Goal: Obtain resource: Download file/media

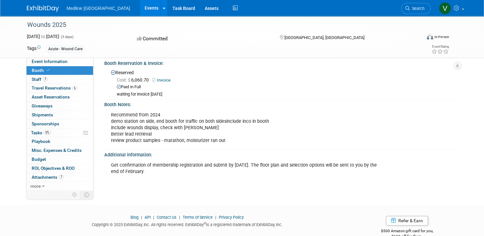
scroll to position [139, 0]
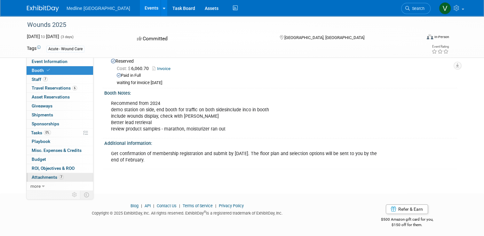
click at [46, 175] on span "Attachments 7" at bounding box center [48, 177] width 32 height 5
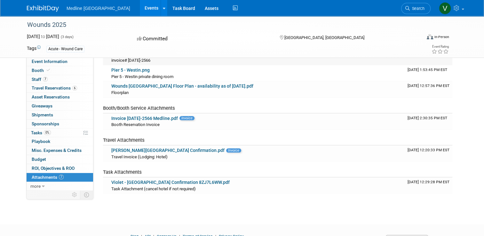
scroll to position [29, 0]
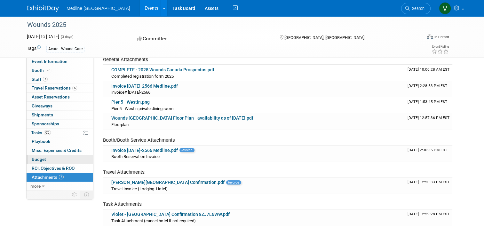
click at [40, 159] on span "Budget" at bounding box center [39, 159] width 14 height 5
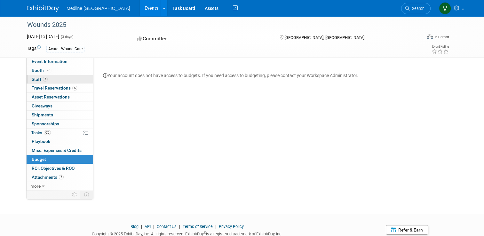
click at [32, 77] on span "Staff 7" at bounding box center [40, 79] width 16 height 5
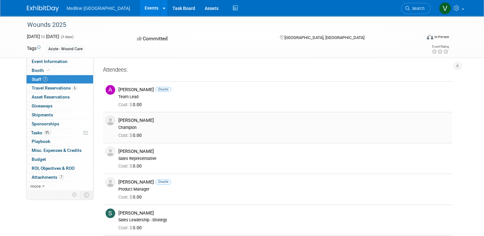
drag, startPoint x: 154, startPoint y: 122, endPoint x: 115, endPoint y: 120, distance: 39.4
click at [118, 120] on div "[PERSON_NAME]" at bounding box center [283, 120] width 331 height 6
copy div "[PERSON_NAME]"
drag, startPoint x: 142, startPoint y: 150, endPoint x: 115, endPoint y: 150, distance: 27.2
click at [118, 150] on div "[PERSON_NAME]" at bounding box center [283, 151] width 331 height 6
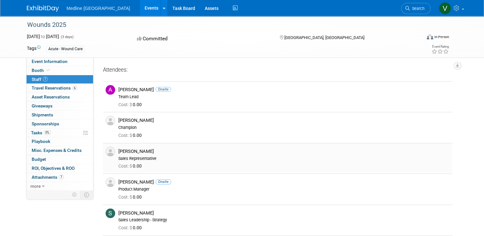
drag, startPoint x: 115, startPoint y: 150, endPoint x: 122, endPoint y: 152, distance: 6.8
copy div "[PERSON_NAME]"
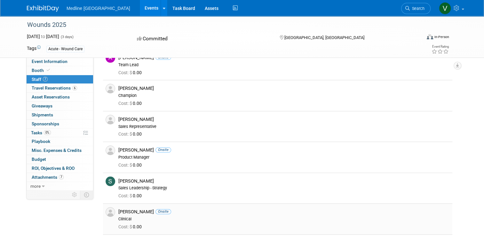
scroll to position [64, 0]
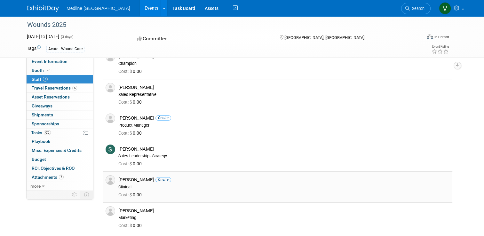
click at [126, 179] on div "[PERSON_NAME] Onsite" at bounding box center [283, 180] width 331 height 6
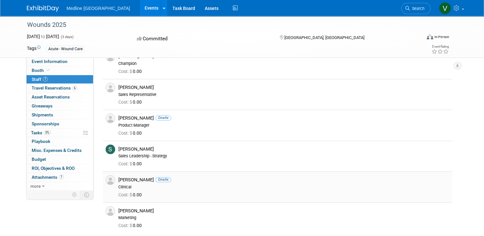
click at [139, 186] on div "Clinical" at bounding box center [283, 187] width 331 height 5
drag, startPoint x: 139, startPoint y: 179, endPoint x: 115, endPoint y: 180, distance: 23.7
click at [118, 180] on div "[PERSON_NAME] Onsite" at bounding box center [283, 180] width 331 height 6
drag, startPoint x: 115, startPoint y: 180, endPoint x: 120, endPoint y: 178, distance: 5.2
copy div "[PERSON_NAME]"
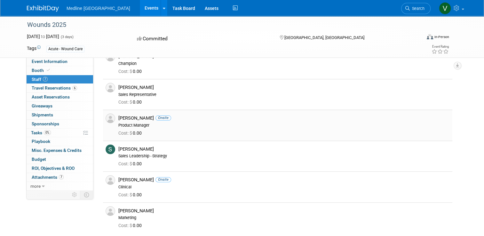
scroll to position [0, 0]
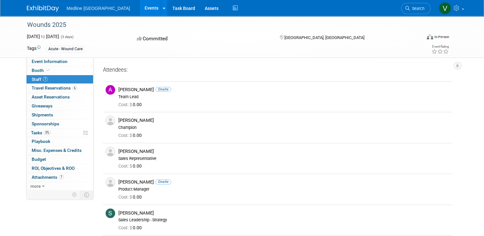
click at [40, 7] on img at bounding box center [43, 8] width 32 height 6
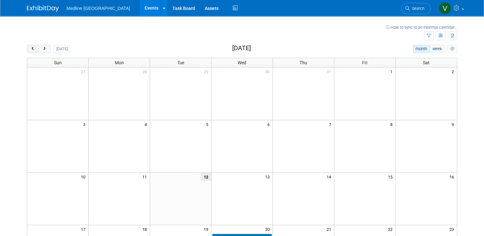
click at [30, 49] on span "prev" at bounding box center [32, 49] width 5 height 4
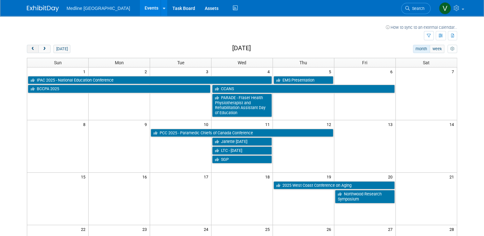
click at [30, 49] on span "prev" at bounding box center [32, 49] width 5 height 4
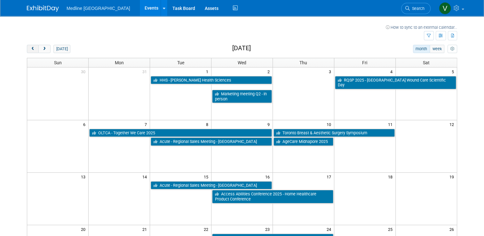
click at [30, 49] on span "prev" at bounding box center [32, 49] width 5 height 4
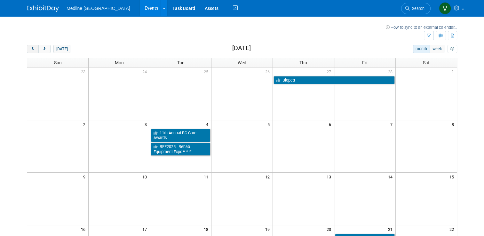
click at [30, 49] on span "prev" at bounding box center [32, 49] width 5 height 4
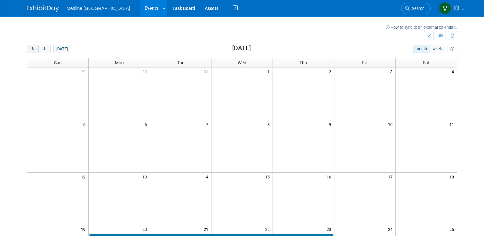
click at [30, 49] on span "prev" at bounding box center [32, 49] width 5 height 4
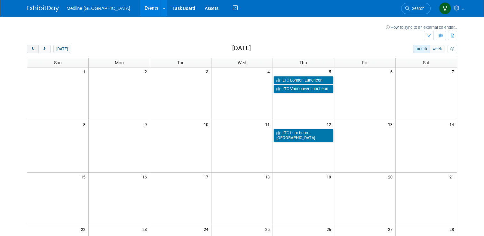
click at [30, 49] on span "prev" at bounding box center [32, 49] width 5 height 4
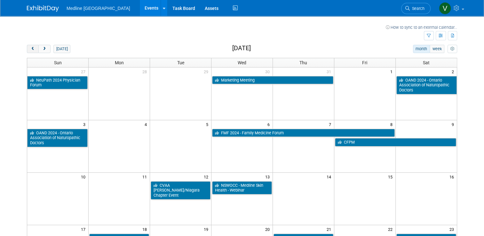
click at [30, 49] on span "prev" at bounding box center [32, 49] width 5 height 4
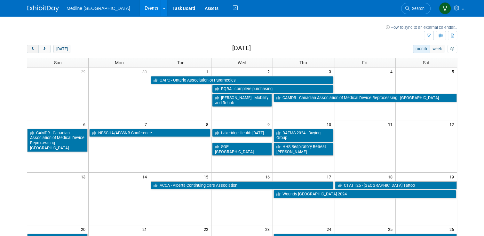
click at [30, 49] on span "prev" at bounding box center [32, 49] width 5 height 4
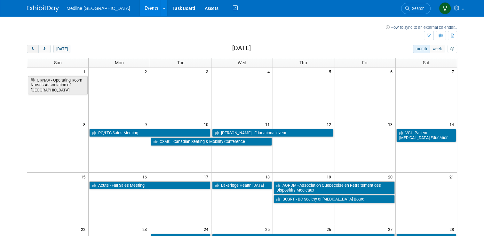
click at [30, 49] on span "prev" at bounding box center [32, 49] width 5 height 4
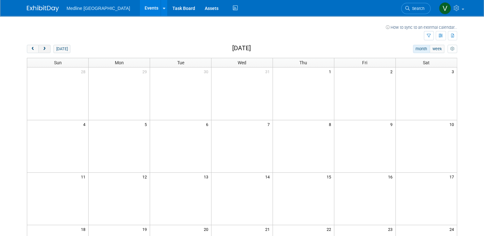
click at [42, 49] on span "next" at bounding box center [44, 49] width 5 height 4
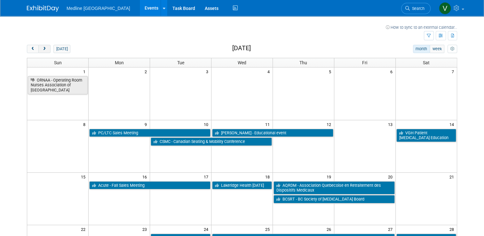
click at [42, 49] on span "next" at bounding box center [44, 49] width 5 height 4
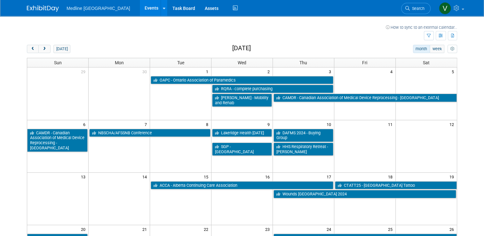
scroll to position [32, 0]
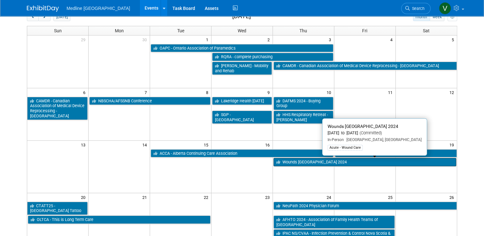
click at [317, 161] on link "Wounds [GEOGRAPHIC_DATA] 2024" at bounding box center [364, 162] width 183 height 8
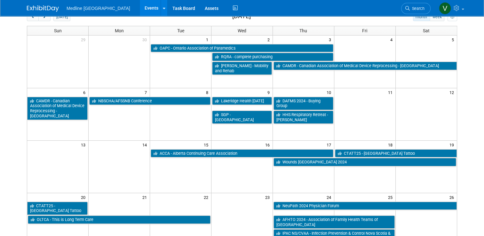
scroll to position [0, 0]
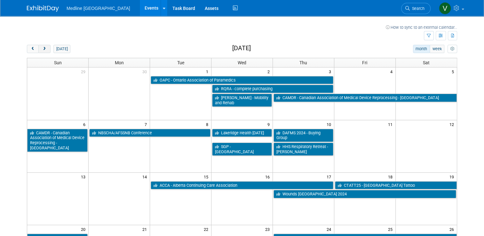
click at [42, 48] on span "next" at bounding box center [44, 49] width 5 height 4
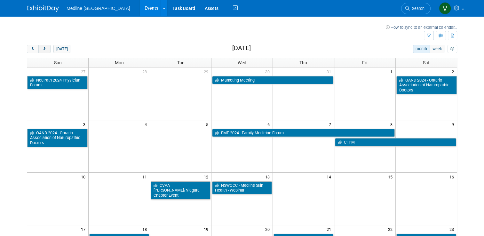
click at [42, 48] on span "next" at bounding box center [44, 49] width 5 height 4
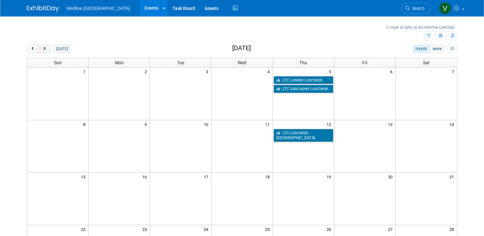
click at [42, 48] on span "next" at bounding box center [44, 49] width 5 height 4
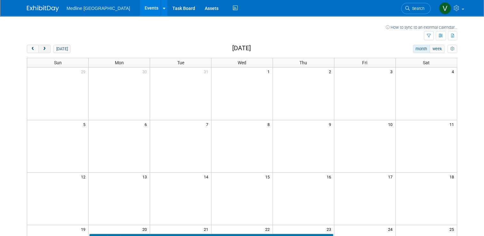
click at [42, 48] on span "next" at bounding box center [44, 49] width 5 height 4
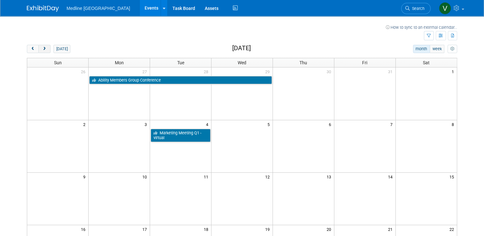
click at [42, 48] on span "next" at bounding box center [44, 49] width 5 height 4
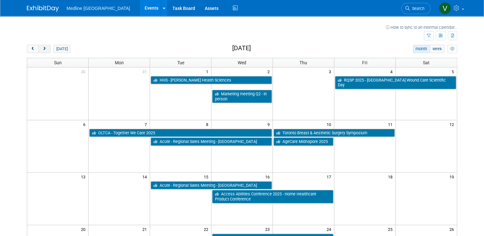
click at [42, 48] on span "next" at bounding box center [44, 49] width 5 height 4
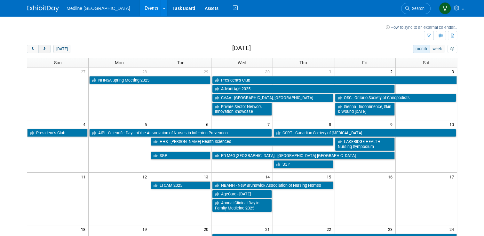
click at [42, 48] on span "next" at bounding box center [44, 49] width 5 height 4
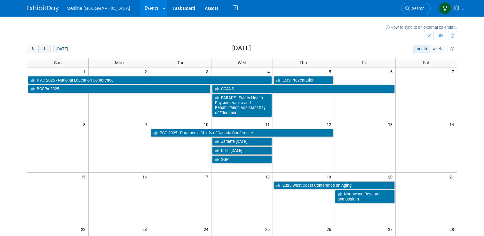
click at [42, 48] on span "next" at bounding box center [44, 49] width 5 height 4
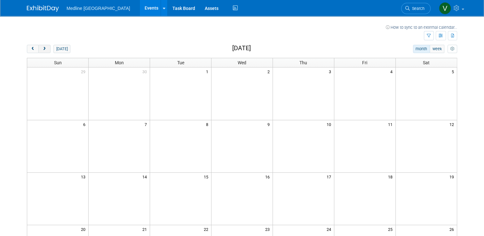
click at [42, 48] on span "next" at bounding box center [44, 49] width 5 height 4
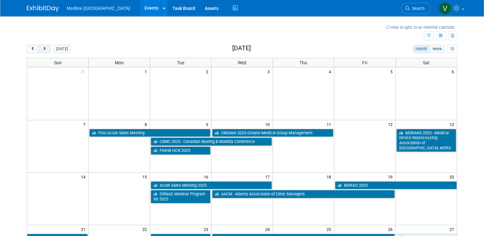
click at [42, 48] on span "next" at bounding box center [44, 49] width 5 height 4
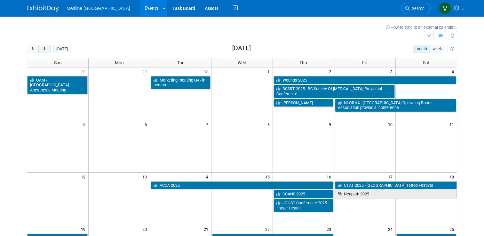
click at [42, 51] on button "next" at bounding box center [44, 49] width 12 height 8
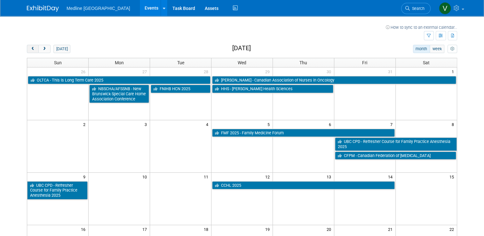
click at [31, 48] on button "prev" at bounding box center [33, 49] width 12 height 8
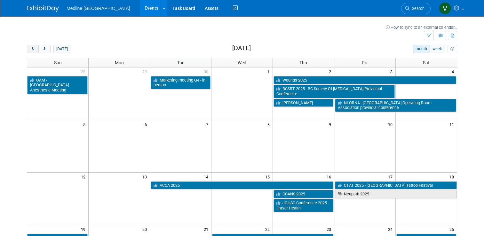
click at [27, 47] on button "prev" at bounding box center [33, 49] width 12 height 8
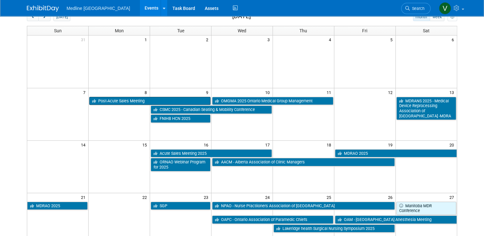
scroll to position [64, 0]
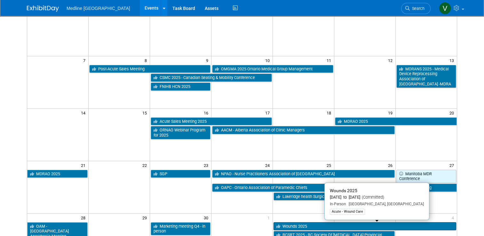
click at [299, 226] on link "Wounds 2025" at bounding box center [364, 226] width 183 height 8
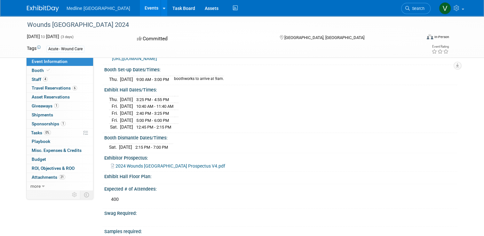
scroll to position [192, 0]
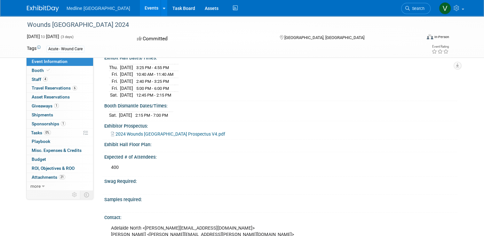
click at [157, 136] on span "2024 Wounds Canada Prospectus V4.pdf" at bounding box center [170, 133] width 110 height 5
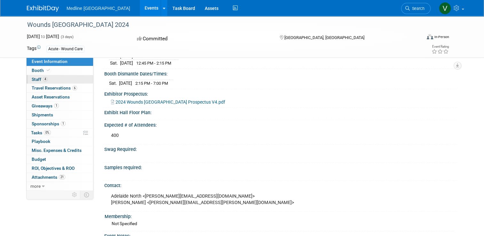
click at [34, 80] on span "Staff 4" at bounding box center [40, 79] width 16 height 5
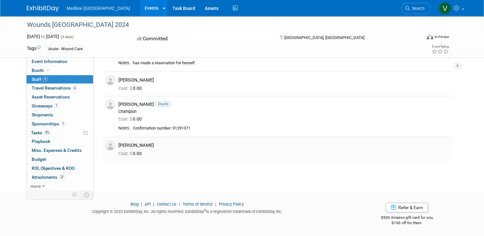
scroll to position [0, 0]
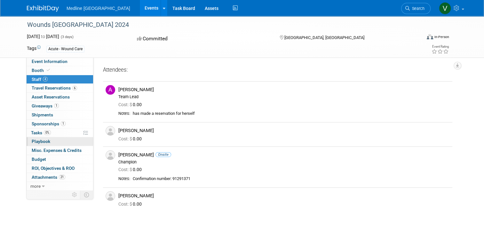
click at [39, 141] on span "Playbook 0" at bounding box center [41, 141] width 19 height 5
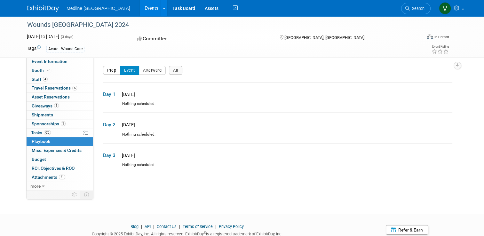
click at [107, 70] on button "Prep" at bounding box center [111, 70] width 17 height 9
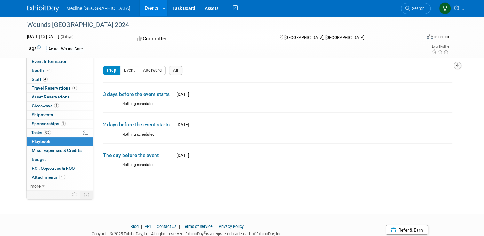
click at [461, 62] on button "button" at bounding box center [458, 66] width 8 height 8
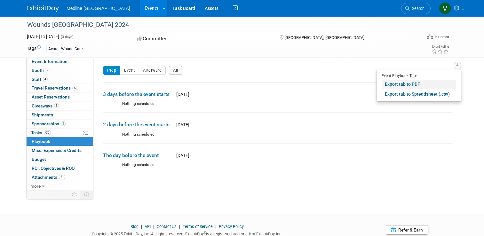
click at [416, 81] on link "Export tab to PDF" at bounding box center [419, 84] width 75 height 9
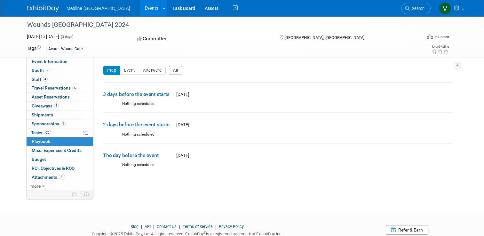
click at [61, 50] on div "Acute - Wound Care" at bounding box center [65, 49] width 38 height 7
click at [40, 150] on span "Misc. Expenses & Credits 0" at bounding box center [57, 150] width 50 height 5
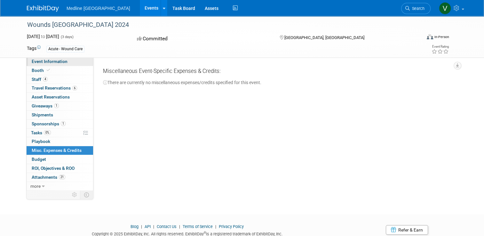
click at [42, 64] on link "Event Information" at bounding box center [60, 61] width 67 height 9
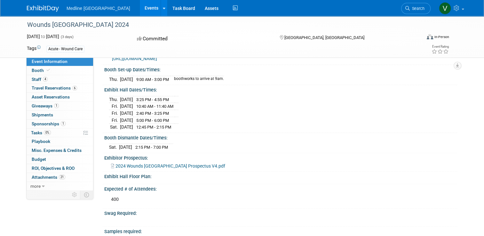
scroll to position [128, 0]
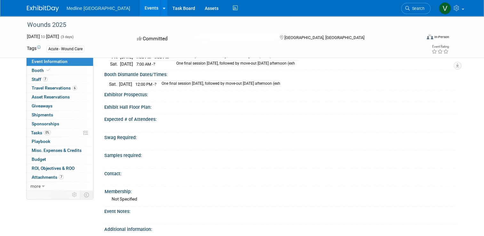
scroll to position [352, 0]
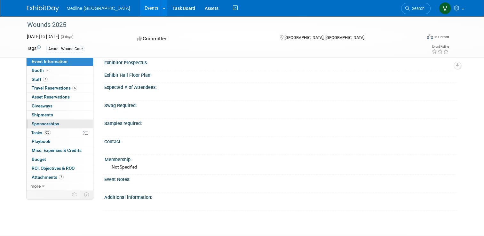
click at [46, 123] on span "Sponsorships 0" at bounding box center [46, 123] width 28 height 5
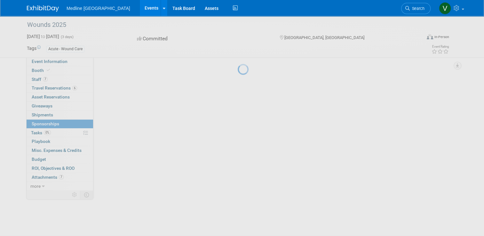
scroll to position [0, 0]
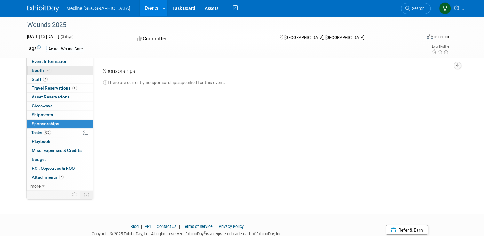
click at [39, 71] on span "Booth" at bounding box center [42, 70] width 20 height 5
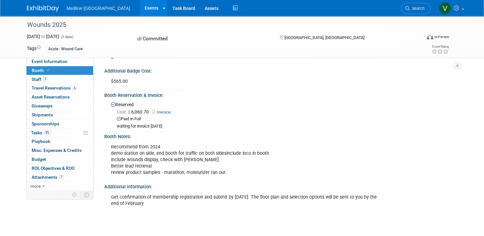
scroll to position [128, 0]
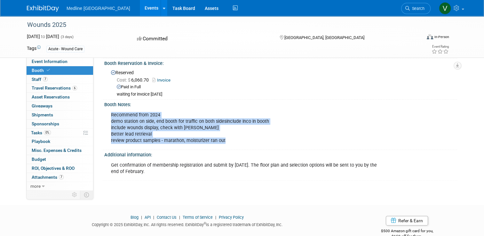
drag, startPoint x: 218, startPoint y: 139, endPoint x: 108, endPoint y: 112, distance: 113.6
click at [108, 112] on div "Recommend from 2024 demo station on side, end booth for traffic on both sidesin…" at bounding box center [247, 128] width 281 height 38
drag, startPoint x: 108, startPoint y: 112, endPoint x: 118, endPoint y: 119, distance: 11.7
copy div "Recommend from 2024 demo station on side, end booth for traffic on both sidesin…"
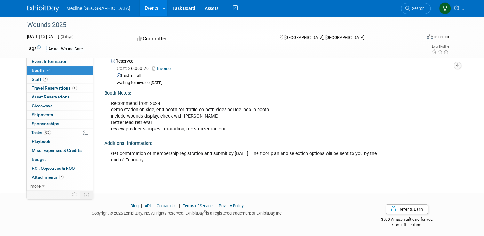
click at [233, 153] on div "Get confirmation of membership registration and submit by [DATE]. The floor pla…" at bounding box center [247, 156] width 281 height 19
click at [42, 184] on icon at bounding box center [43, 186] width 3 height 4
click at [56, 195] on span "Event Binder (.pdf export)" at bounding box center [57, 194] width 51 height 5
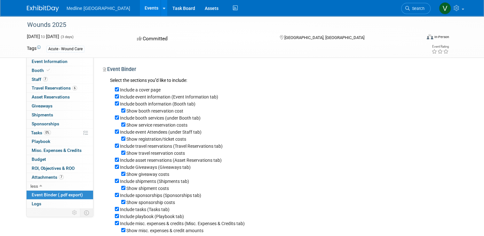
click at [137, 90] on label "Include a cover page" at bounding box center [140, 89] width 41 height 5
click at [119, 90] on input "Include a cover page" at bounding box center [117, 89] width 4 height 4
click at [137, 90] on label "Include a cover page" at bounding box center [140, 89] width 41 height 5
click at [119, 90] on input "Include a cover page" at bounding box center [117, 89] width 4 height 4
checkbox input "true"
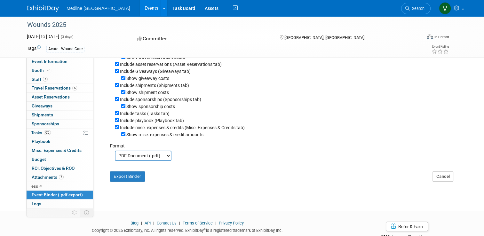
scroll to position [82, 0]
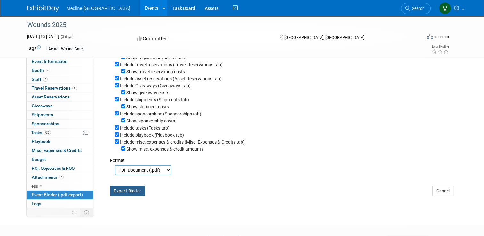
click at [127, 189] on button "Export Binder" at bounding box center [127, 191] width 35 height 10
